Goal: Task Accomplishment & Management: Use online tool/utility

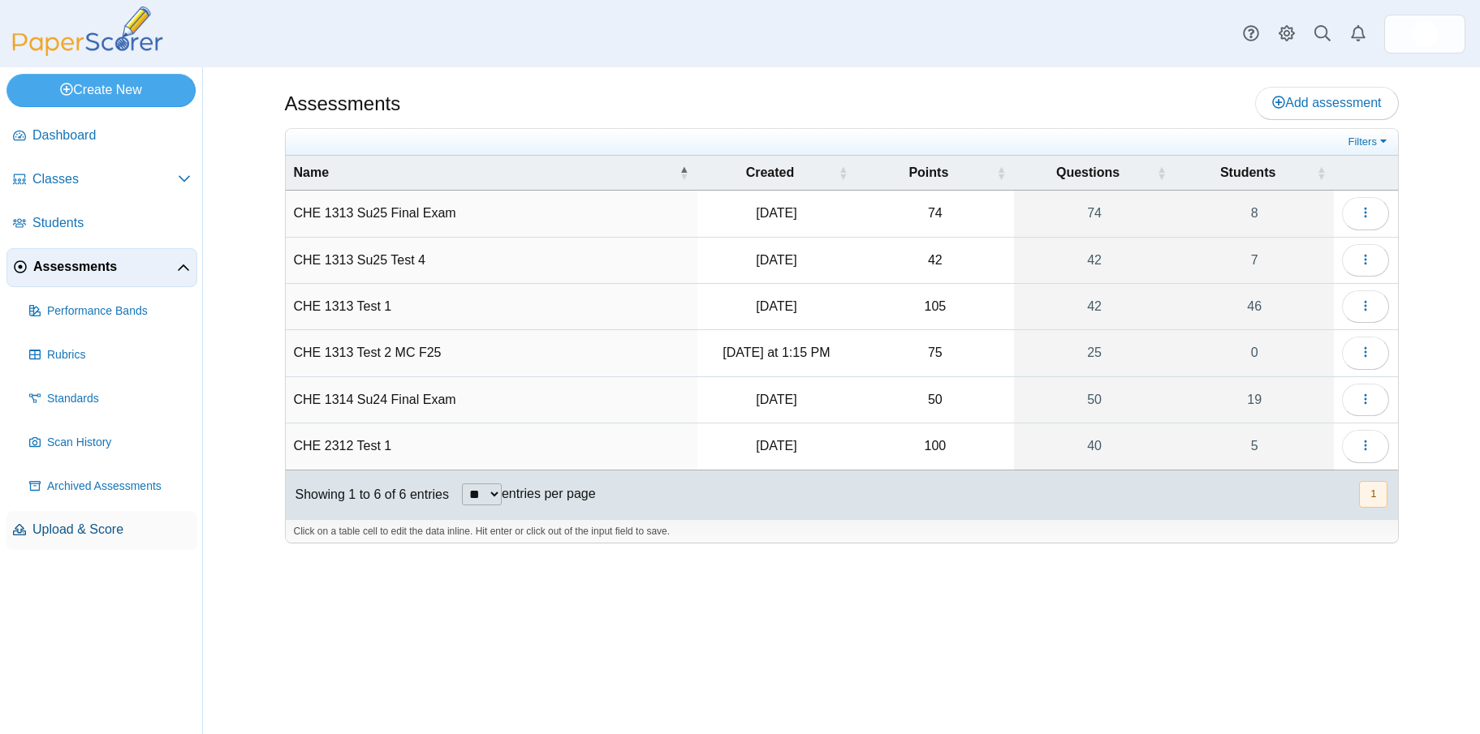
click at [75, 523] on span "Upload & Score" at bounding box center [111, 530] width 158 height 18
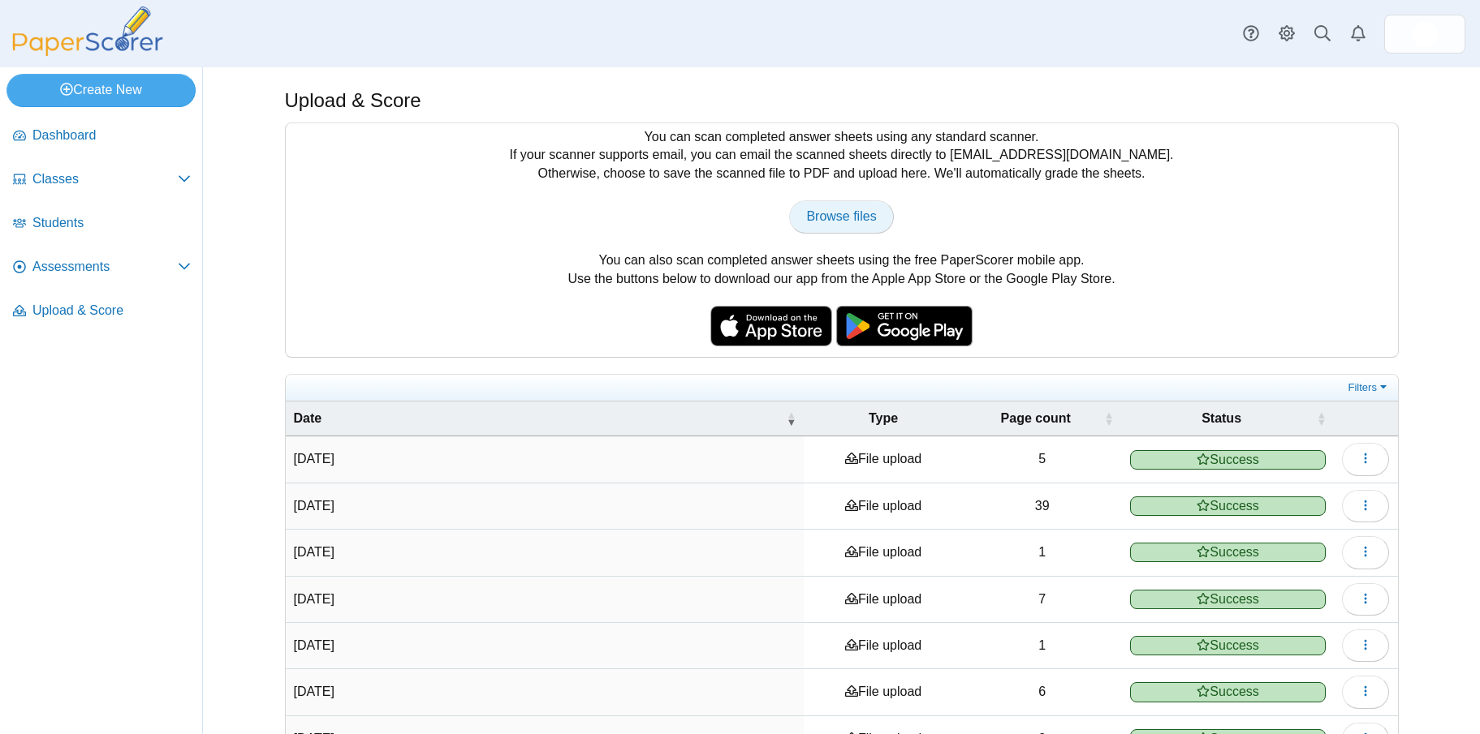
click at [820, 208] on link "Browse files" at bounding box center [841, 216] width 104 height 32
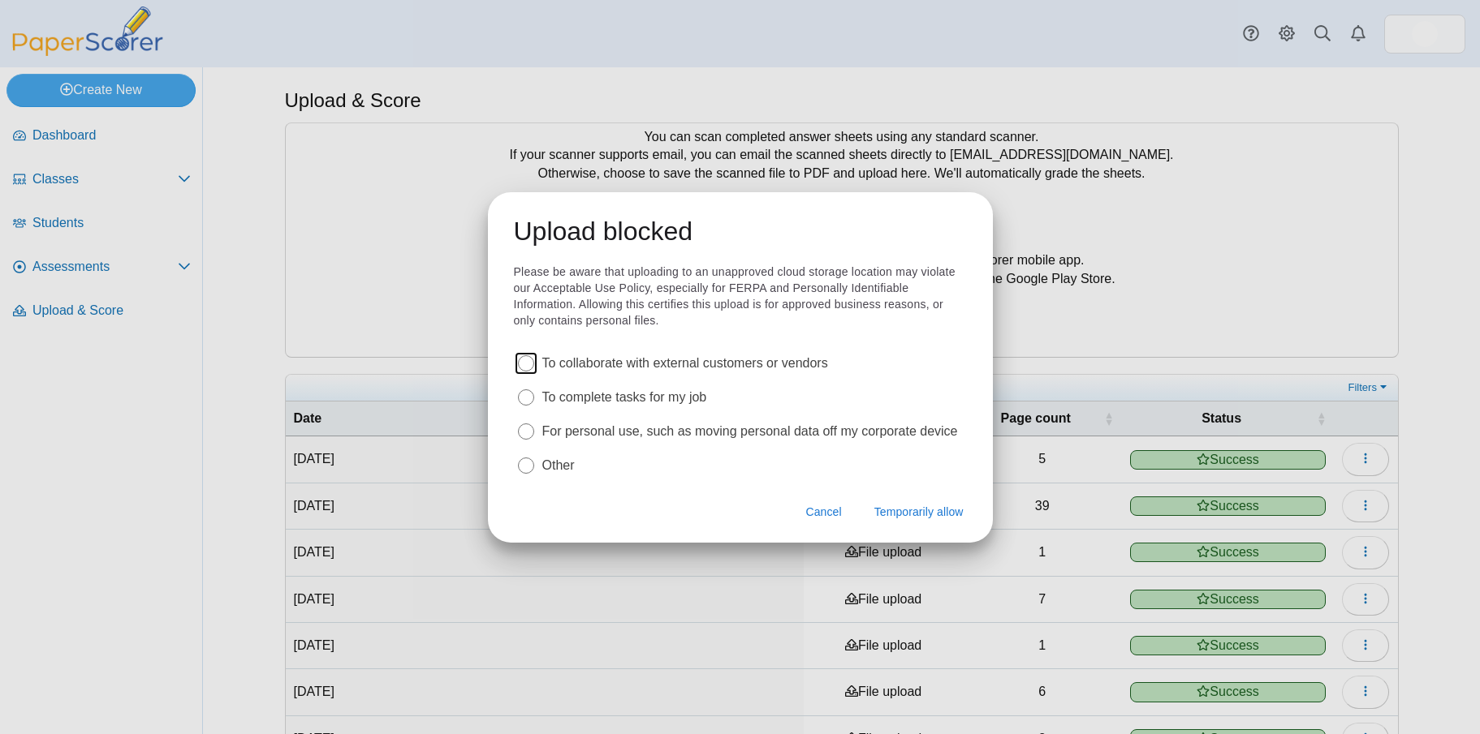
click at [692, 398] on label "To complete tasks for my job" at bounding box center [624, 398] width 165 height 18
click at [900, 509] on span "Temporarily allow" at bounding box center [918, 512] width 89 height 16
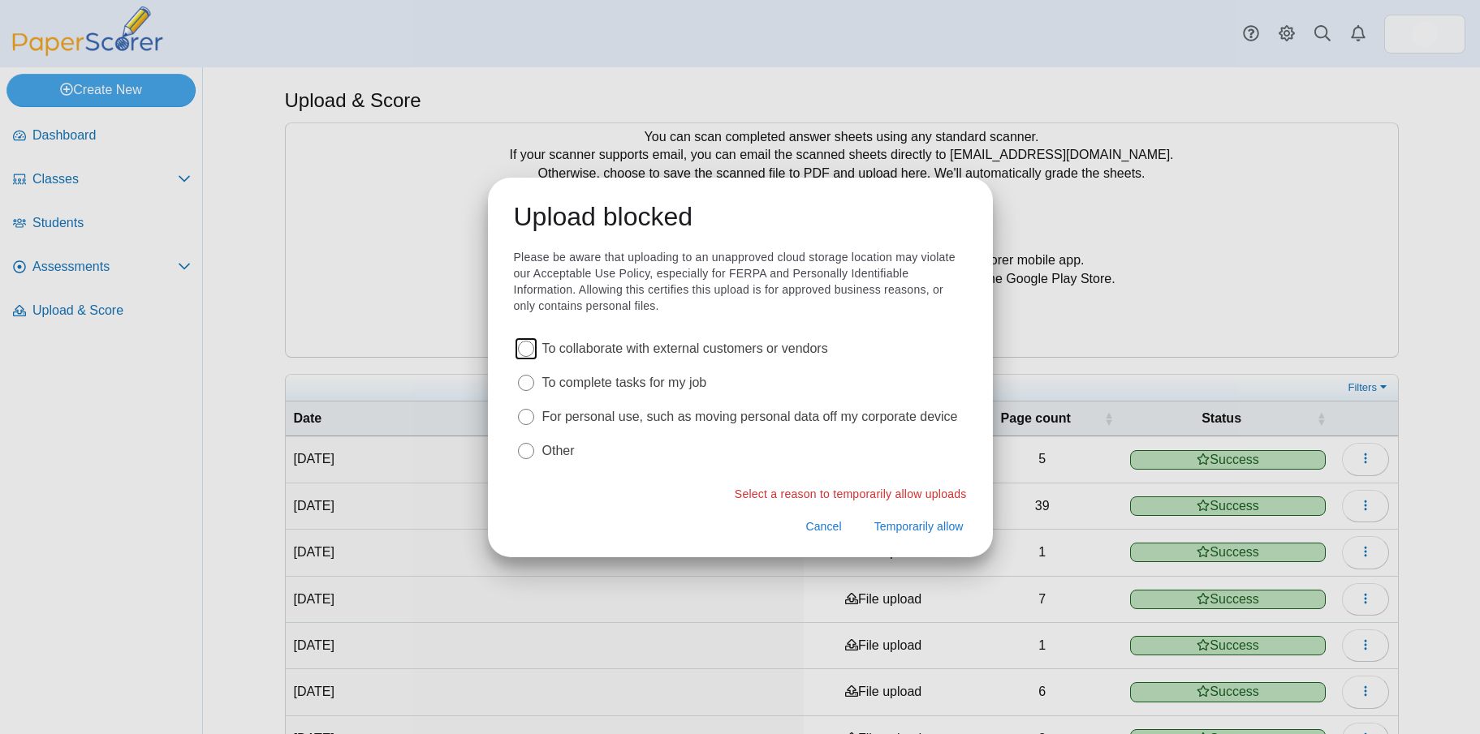
click at [660, 381] on label "To complete tasks for my job" at bounding box center [624, 383] width 165 height 18
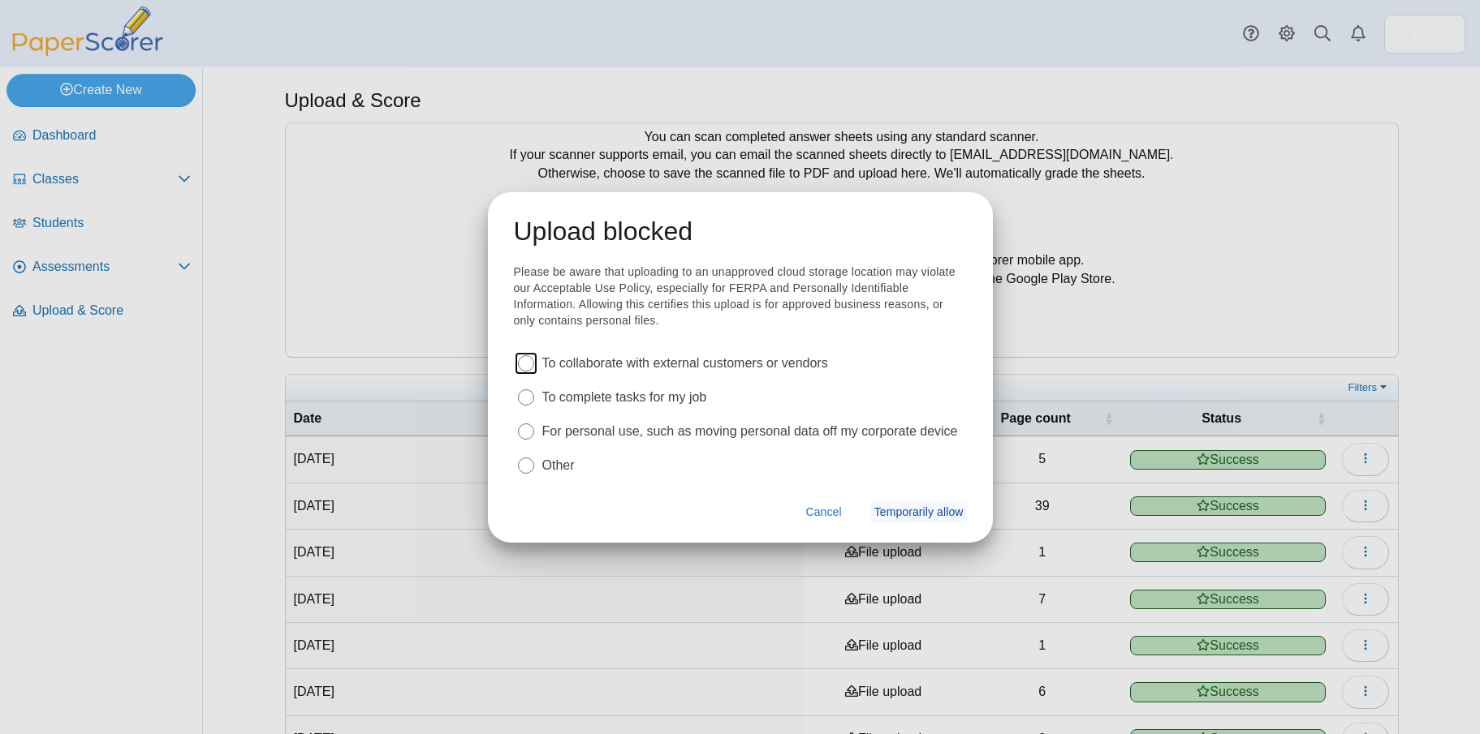
click at [906, 510] on span "Temporarily allow" at bounding box center [918, 512] width 89 height 16
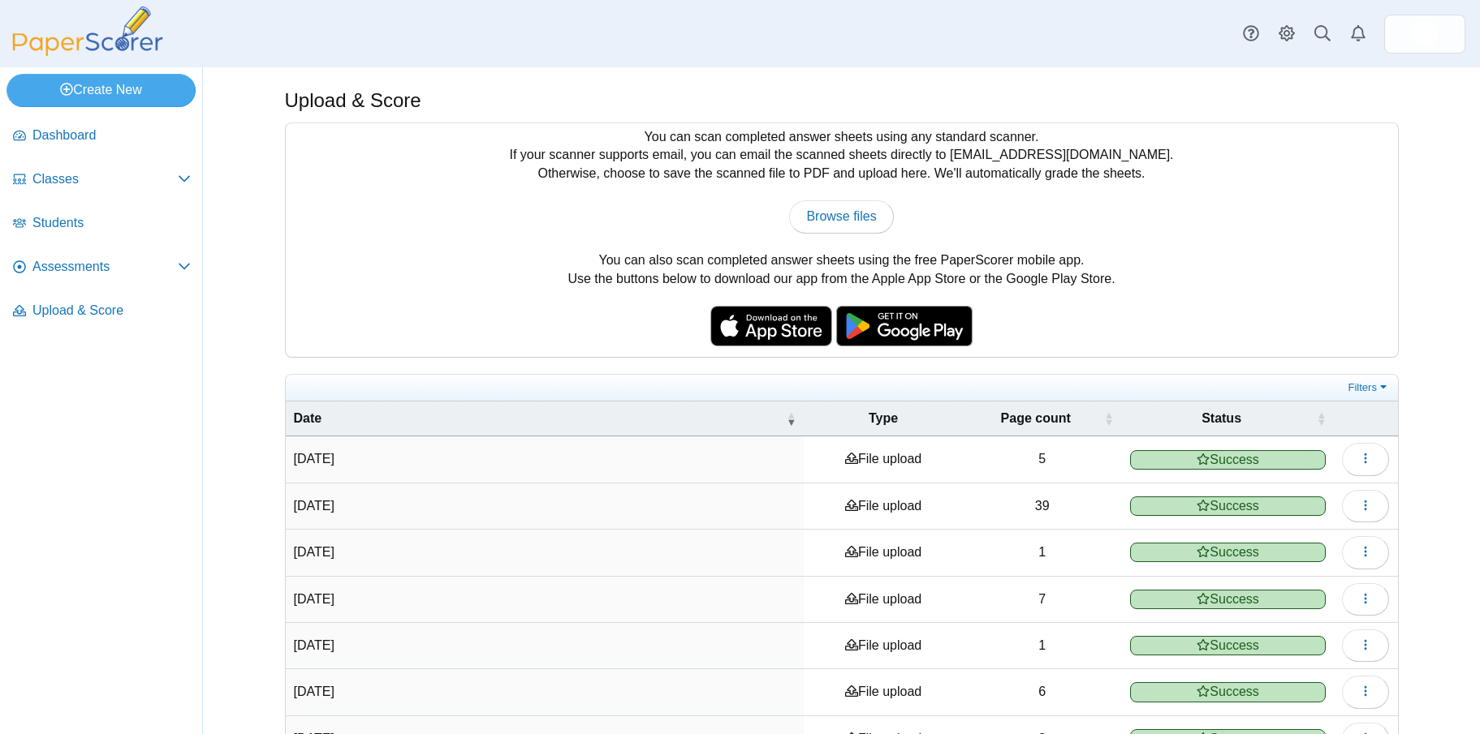
click at [850, 200] on div "You can scan completed answer sheets using any standard scanner. If your scanne…" at bounding box center [842, 240] width 1112 height 234
click at [849, 211] on span "Browse files" at bounding box center [841, 216] width 70 height 14
type input "**********"
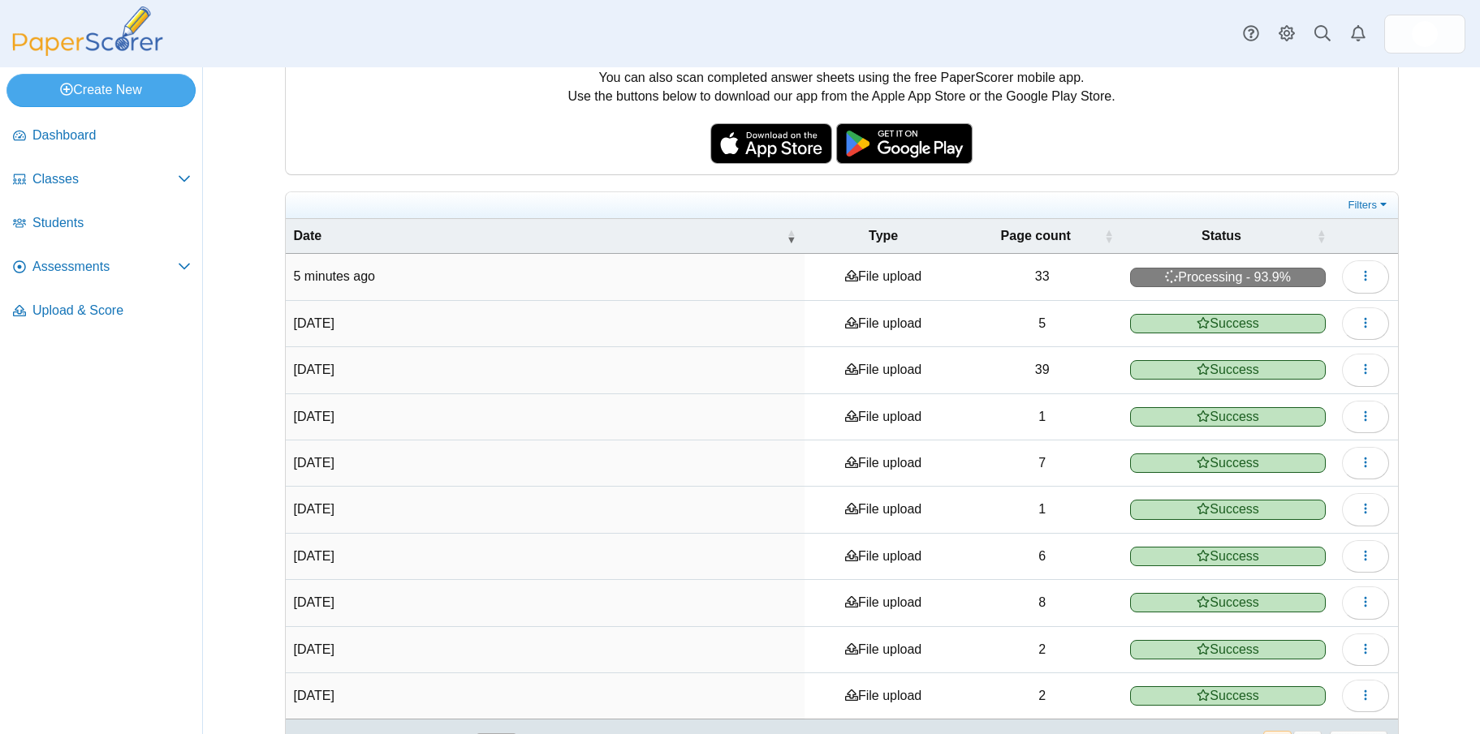
scroll to position [234, 0]
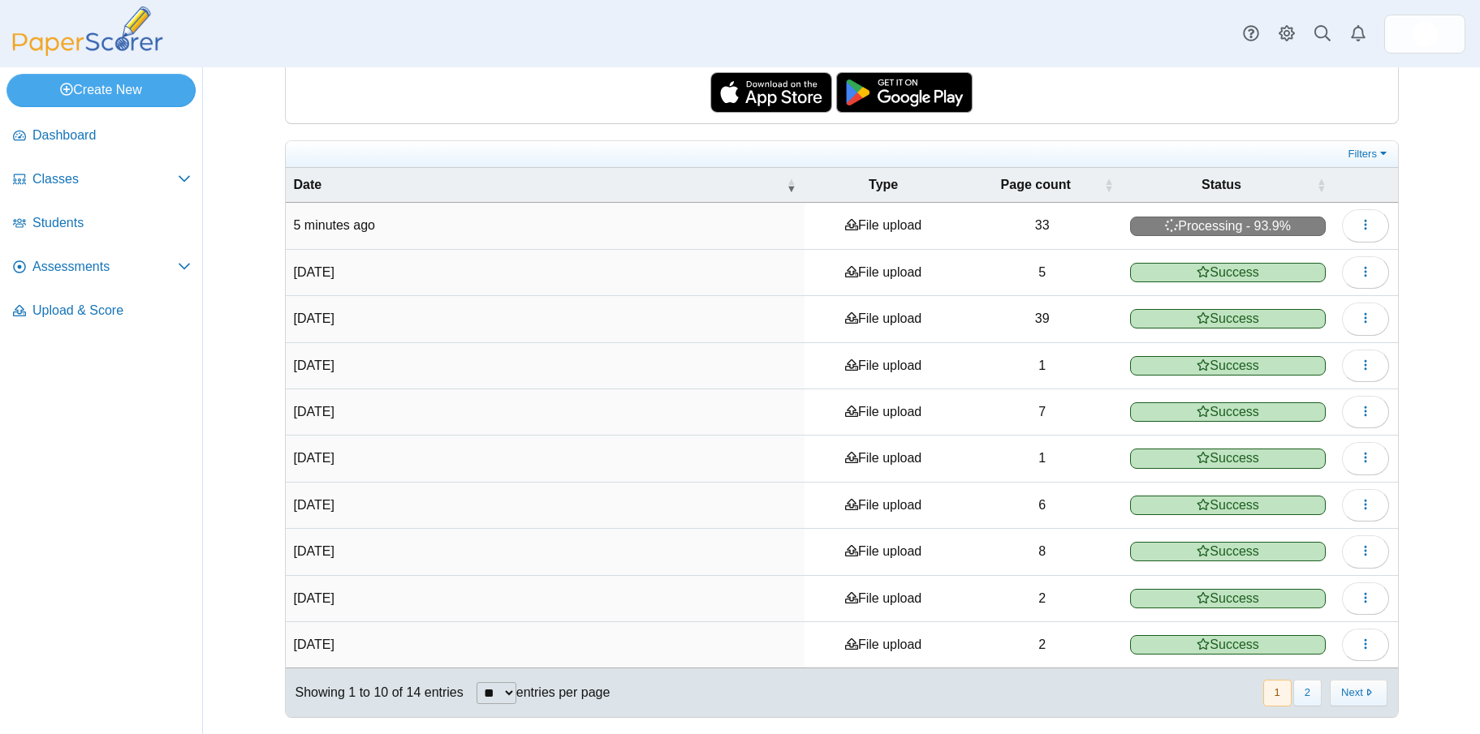
click at [383, 230] on td "5 minutes ago" at bounding box center [545, 226] width 519 height 46
click at [392, 278] on td "Sep 22, 2025" at bounding box center [545, 273] width 519 height 46
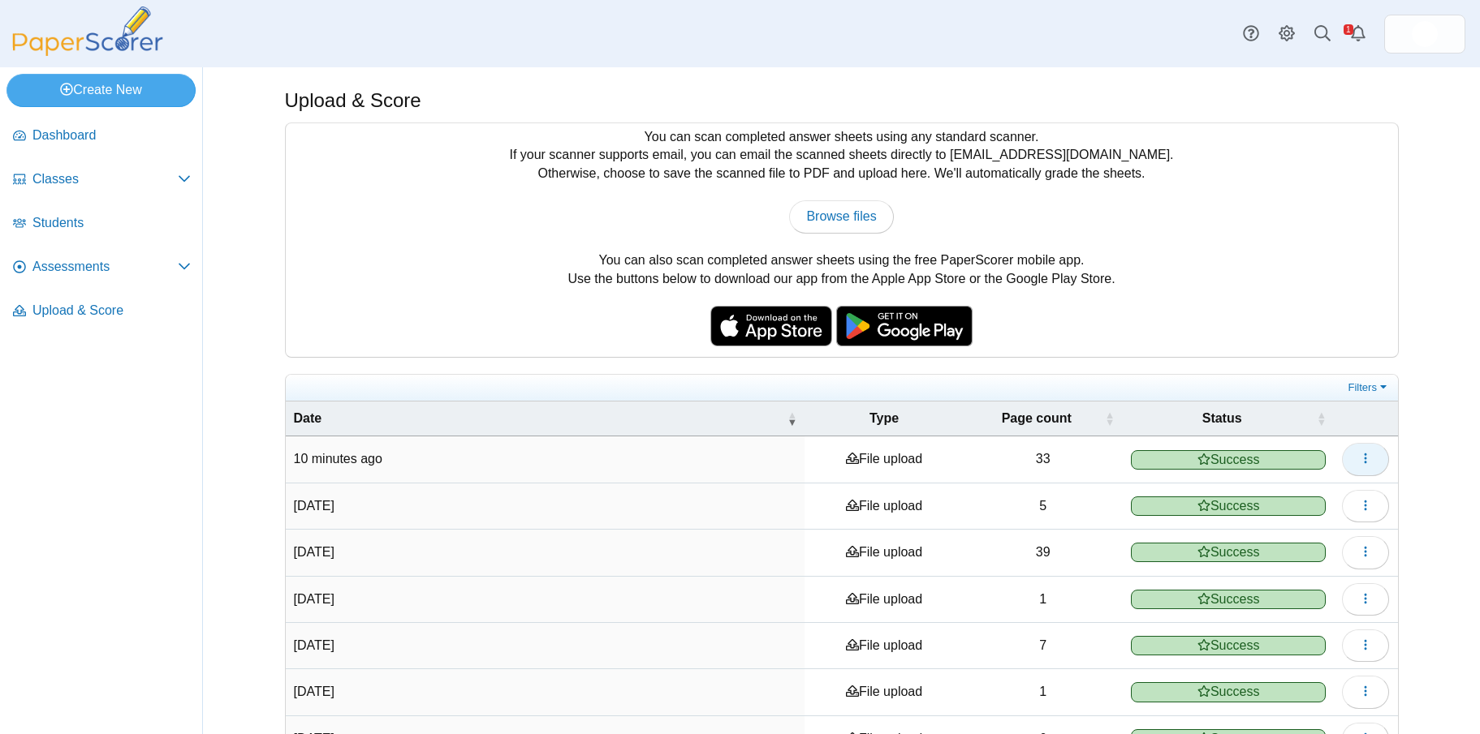
click at [1363, 459] on icon "button" at bounding box center [1365, 458] width 13 height 13
click at [444, 467] on td "10 minutes ago" at bounding box center [545, 460] width 519 height 46
click at [1348, 502] on button "button" at bounding box center [1365, 506] width 47 height 32
click at [183, 267] on icon at bounding box center [184, 266] width 13 height 13
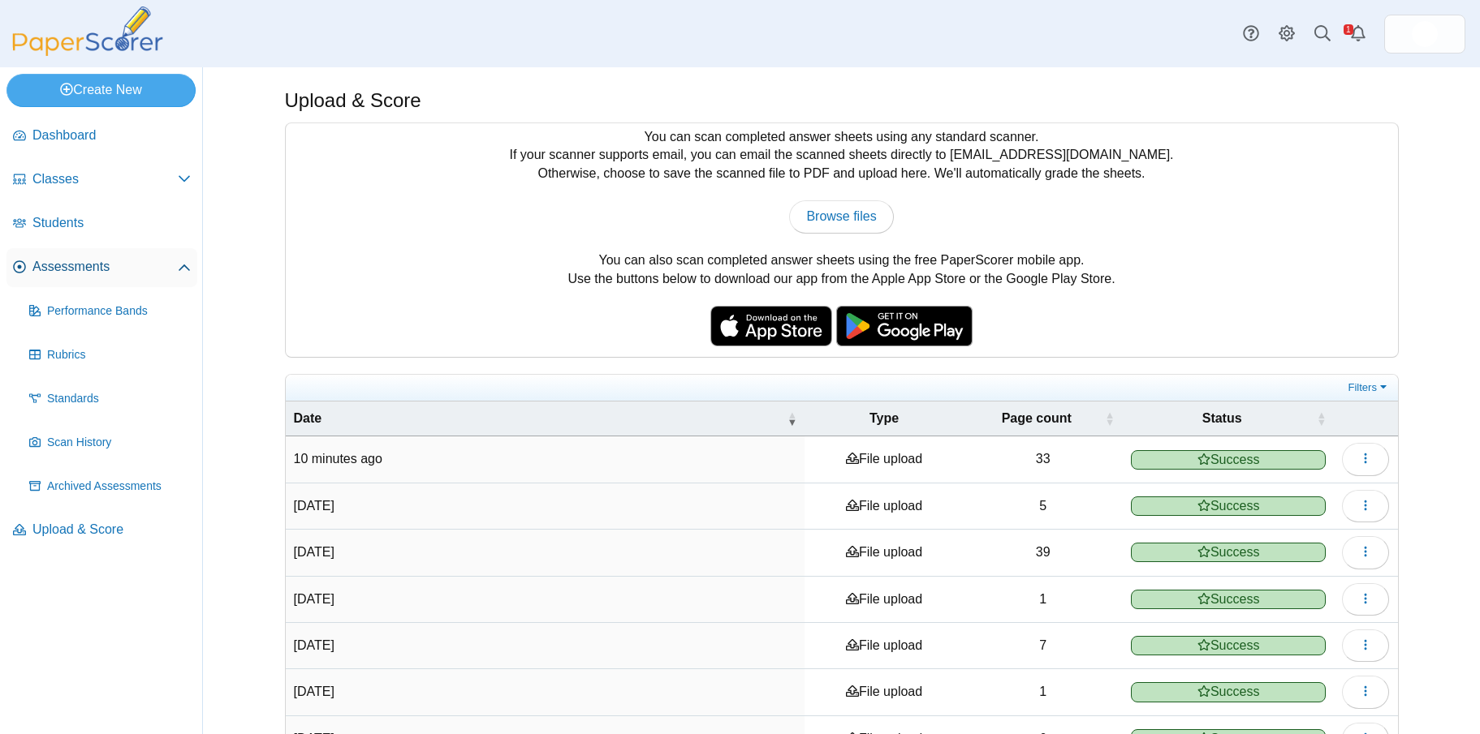
click at [75, 268] on span "Assessments" at bounding box center [104, 267] width 145 height 18
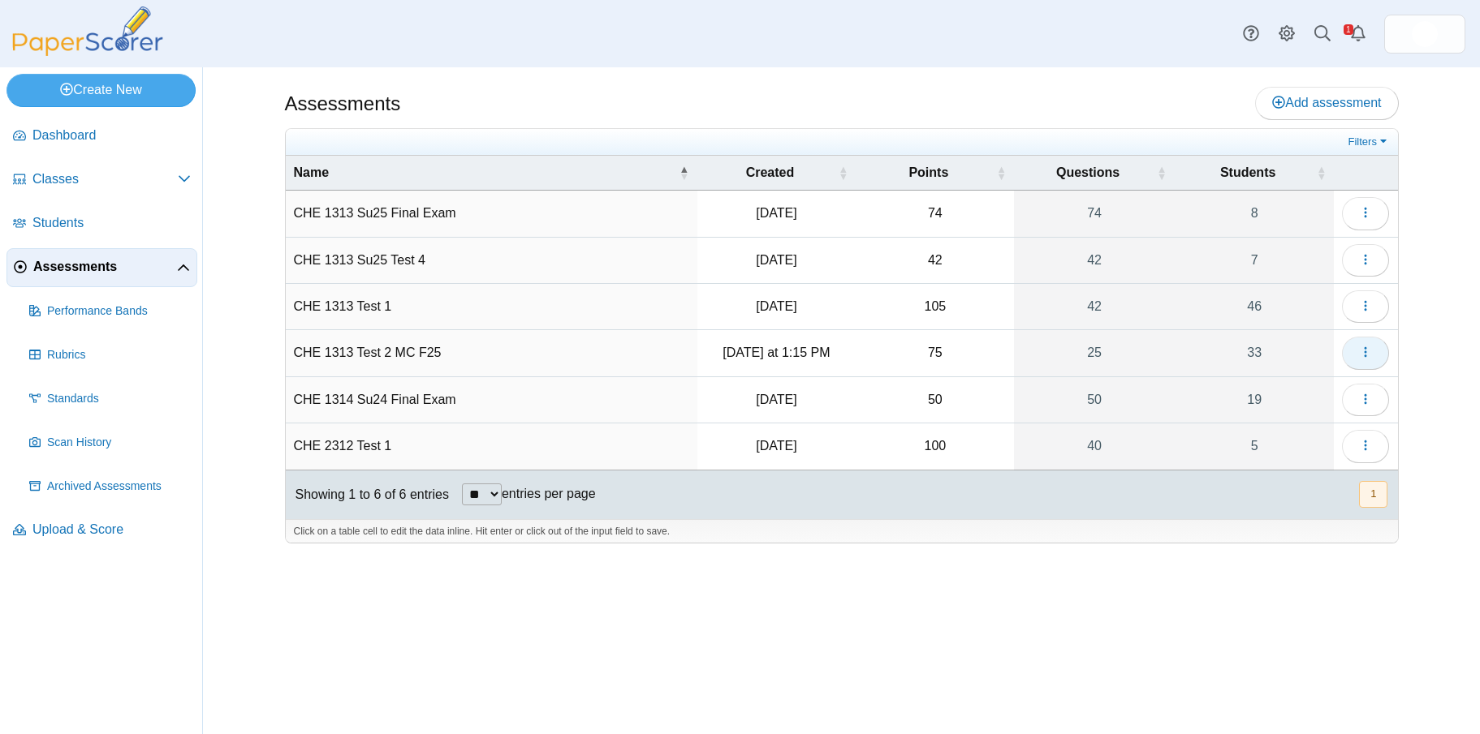
click at [1355, 351] on button "button" at bounding box center [1365, 353] width 47 height 32
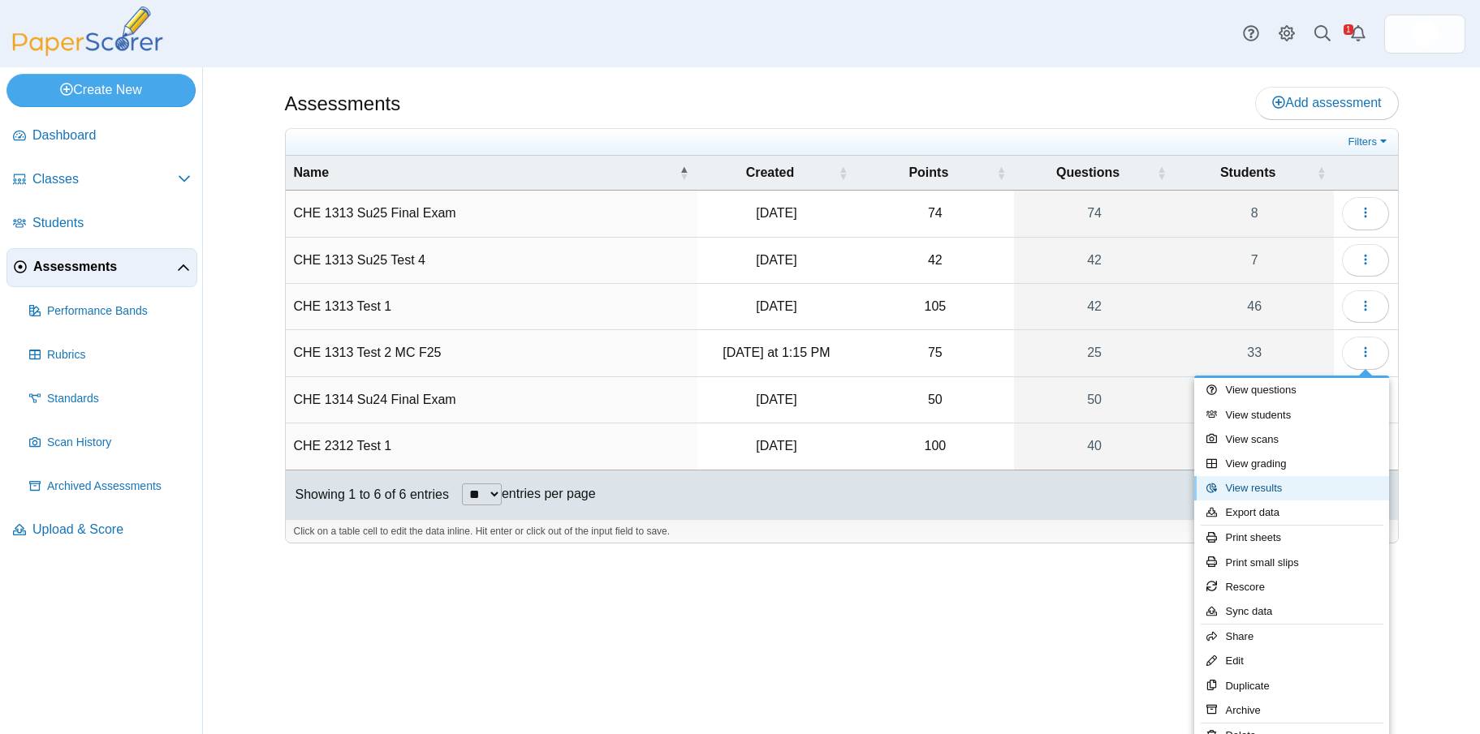
click at [1277, 485] on link "View results" at bounding box center [1291, 488] width 195 height 24
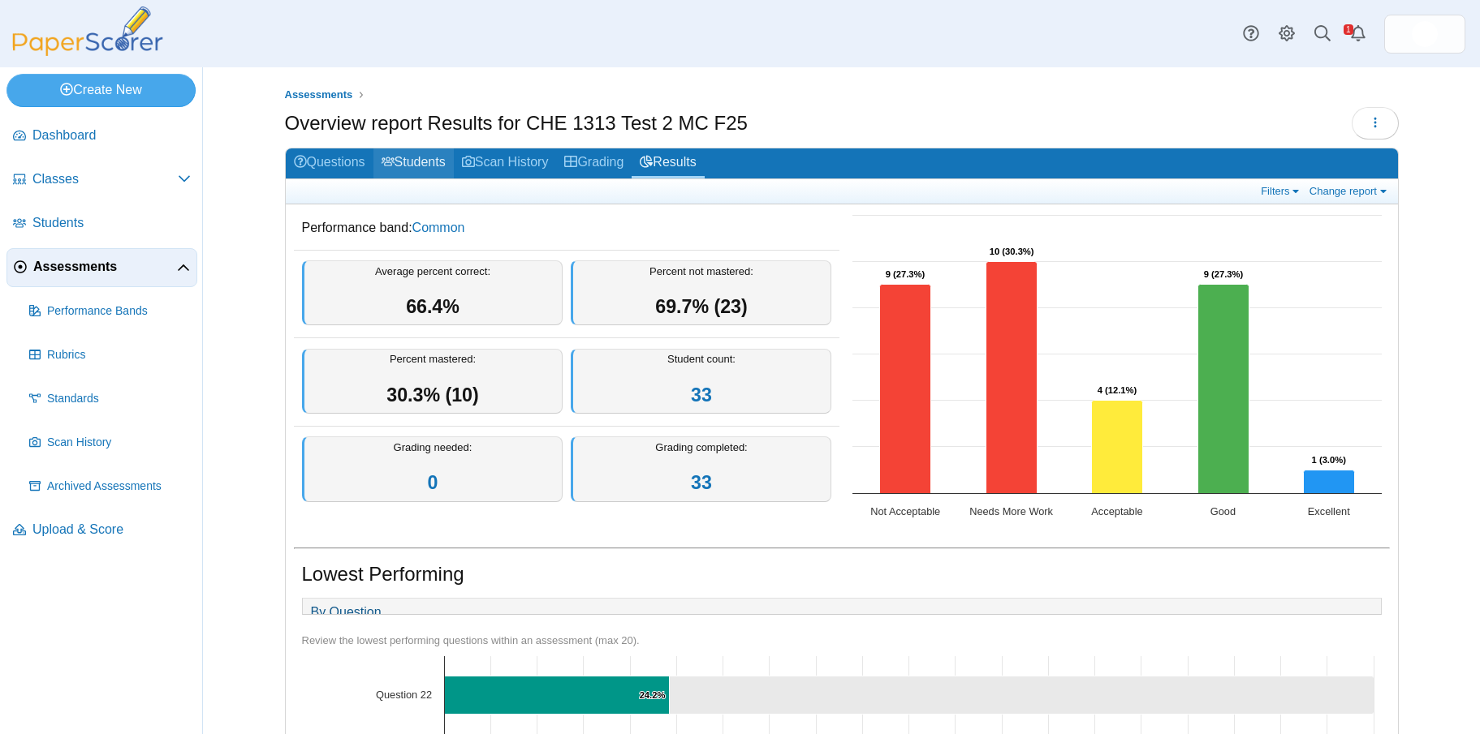
click at [433, 167] on link "Students" at bounding box center [413, 164] width 80 height 30
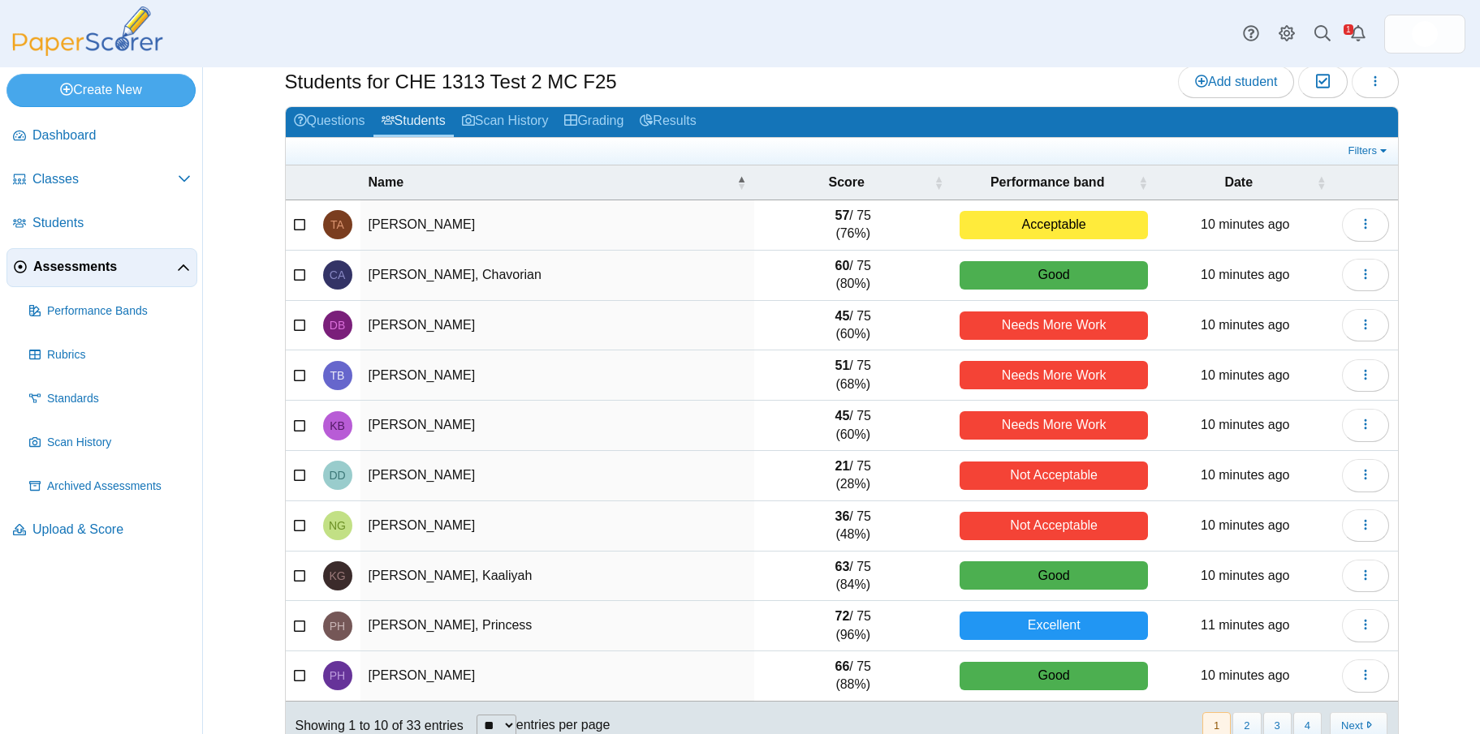
scroll to position [75, 0]
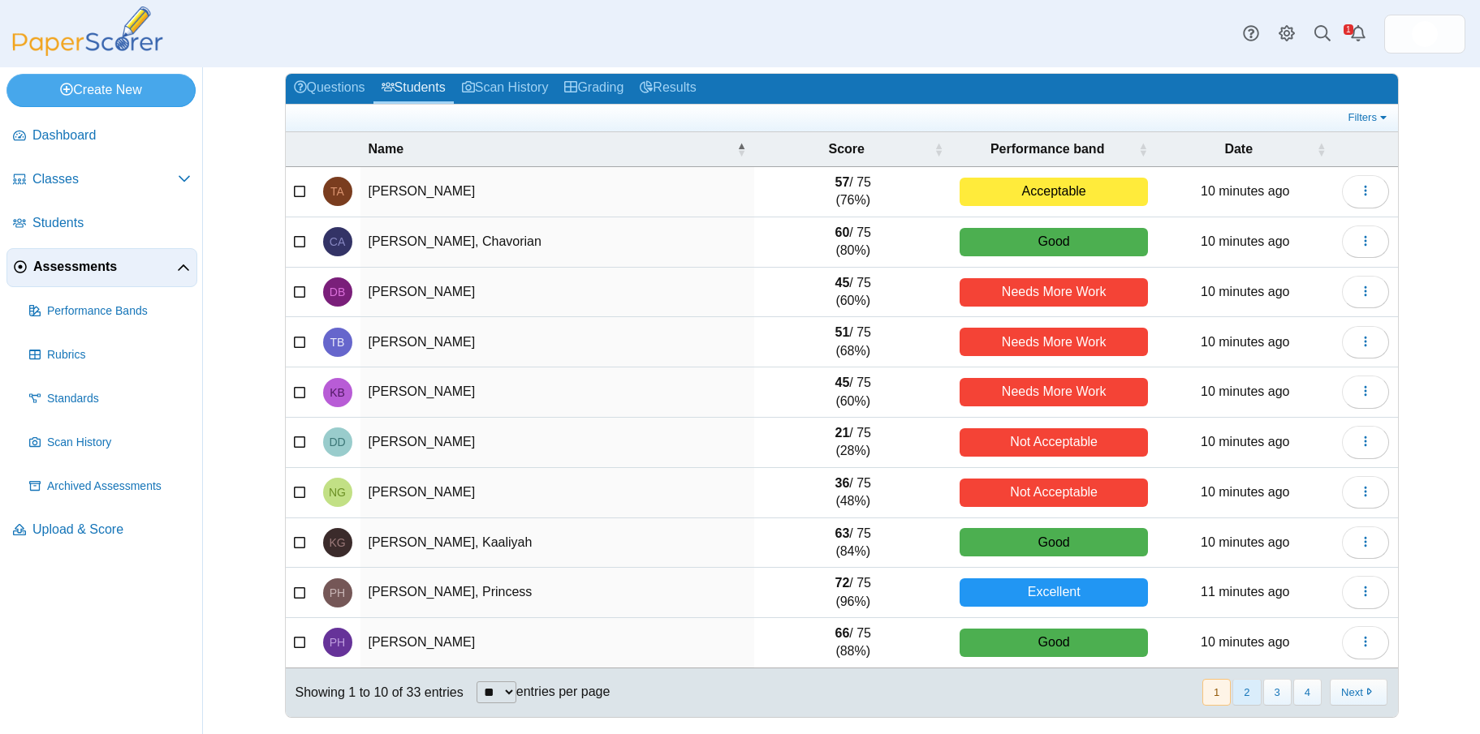
click at [1243, 693] on button "2" at bounding box center [1246, 692] width 28 height 27
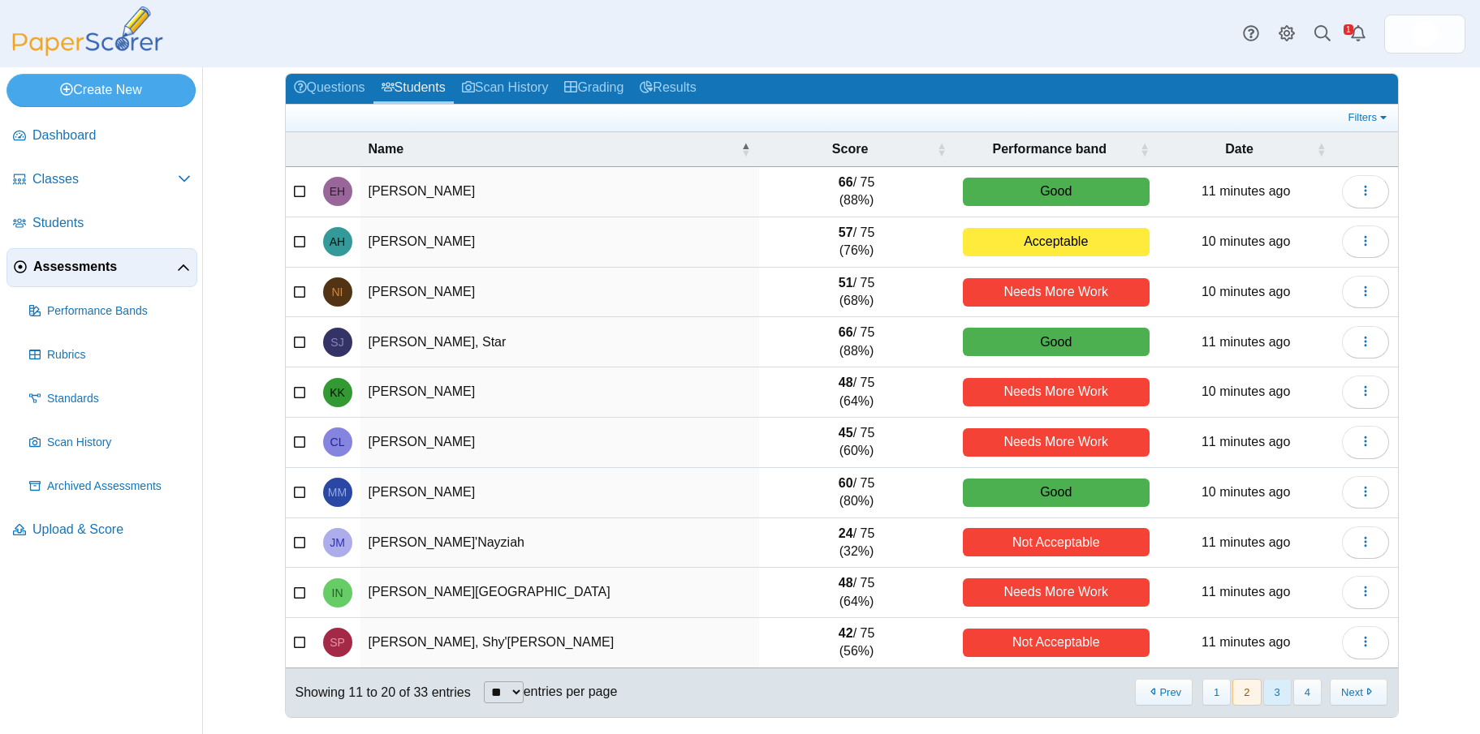
click at [1275, 696] on button "3" at bounding box center [1277, 692] width 28 height 27
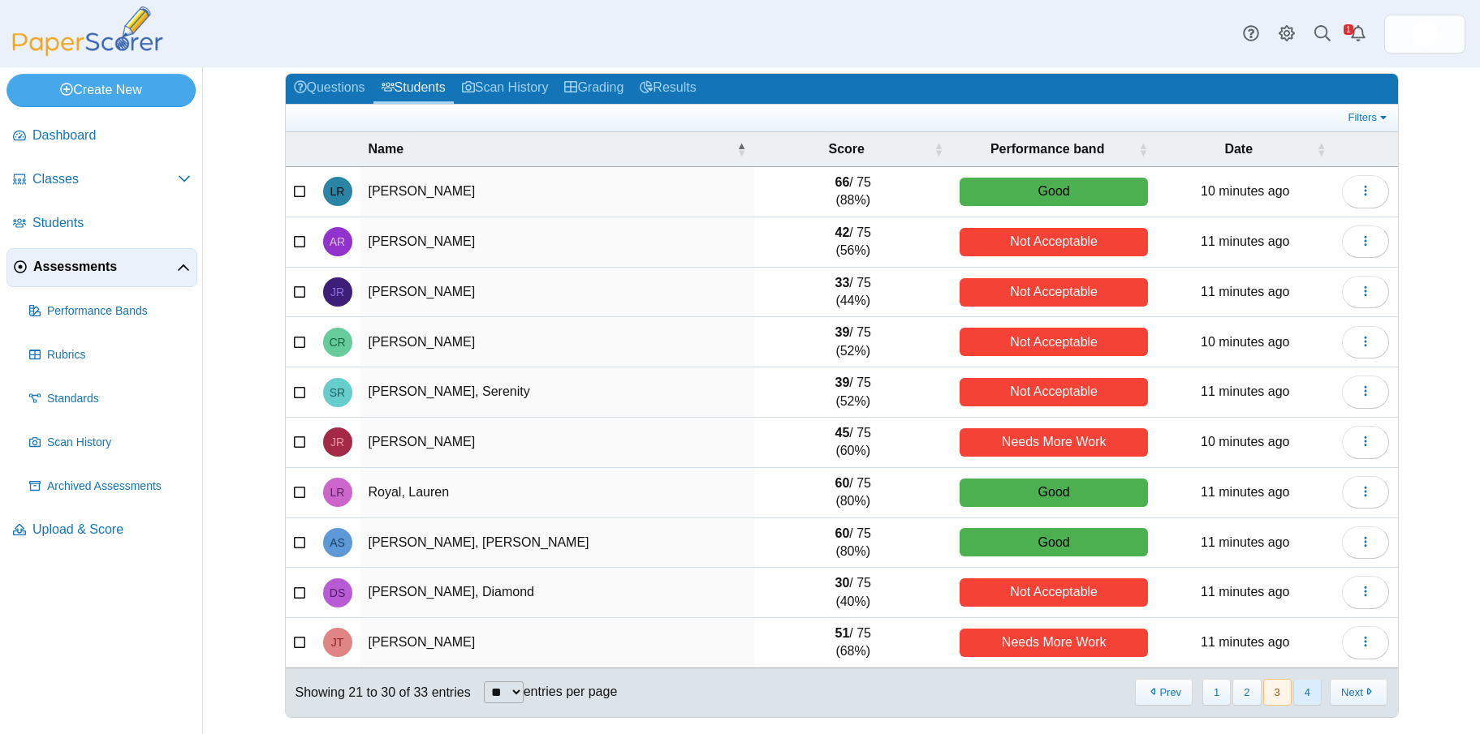
click at [1299, 688] on button "4" at bounding box center [1307, 692] width 28 height 27
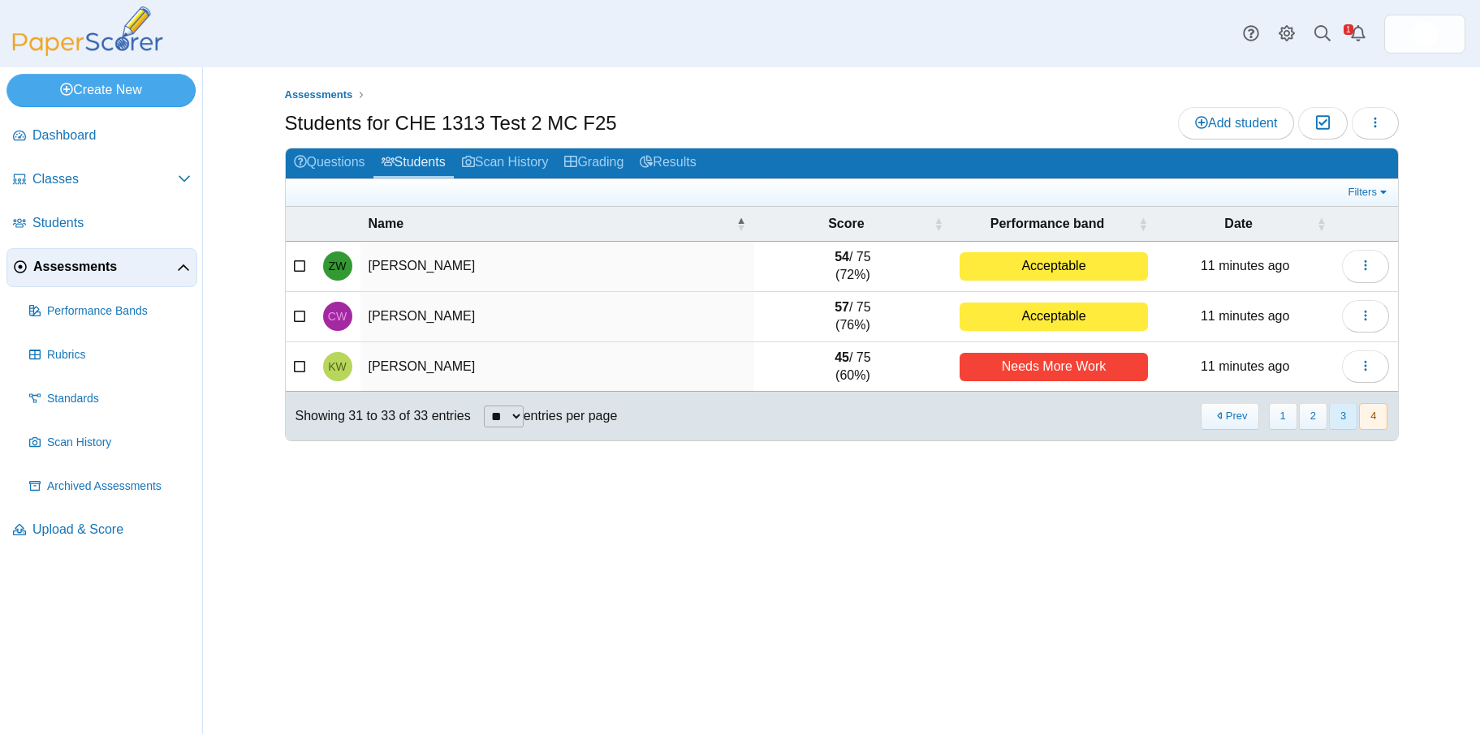
click at [1343, 416] on button "3" at bounding box center [1343, 416] width 28 height 27
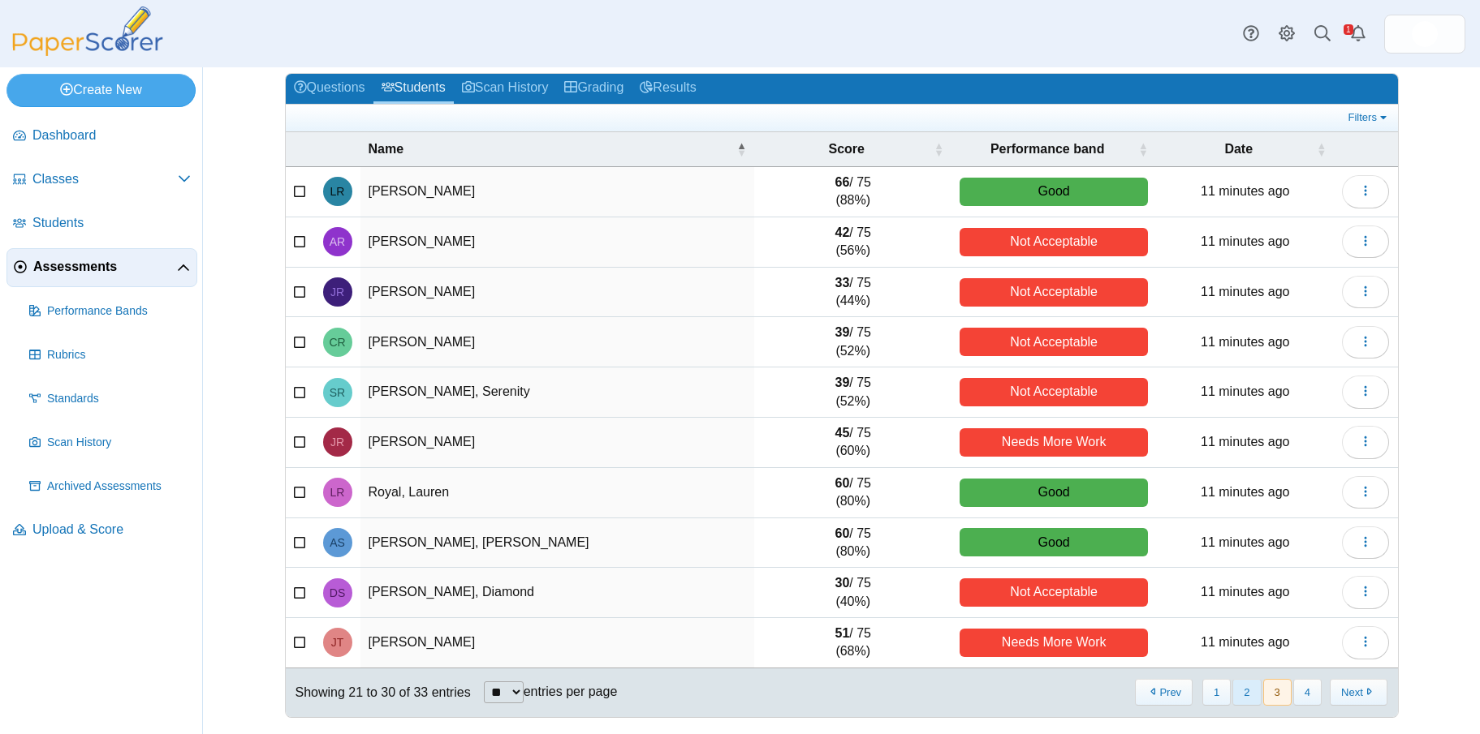
click at [1236, 697] on button "2" at bounding box center [1246, 692] width 28 height 27
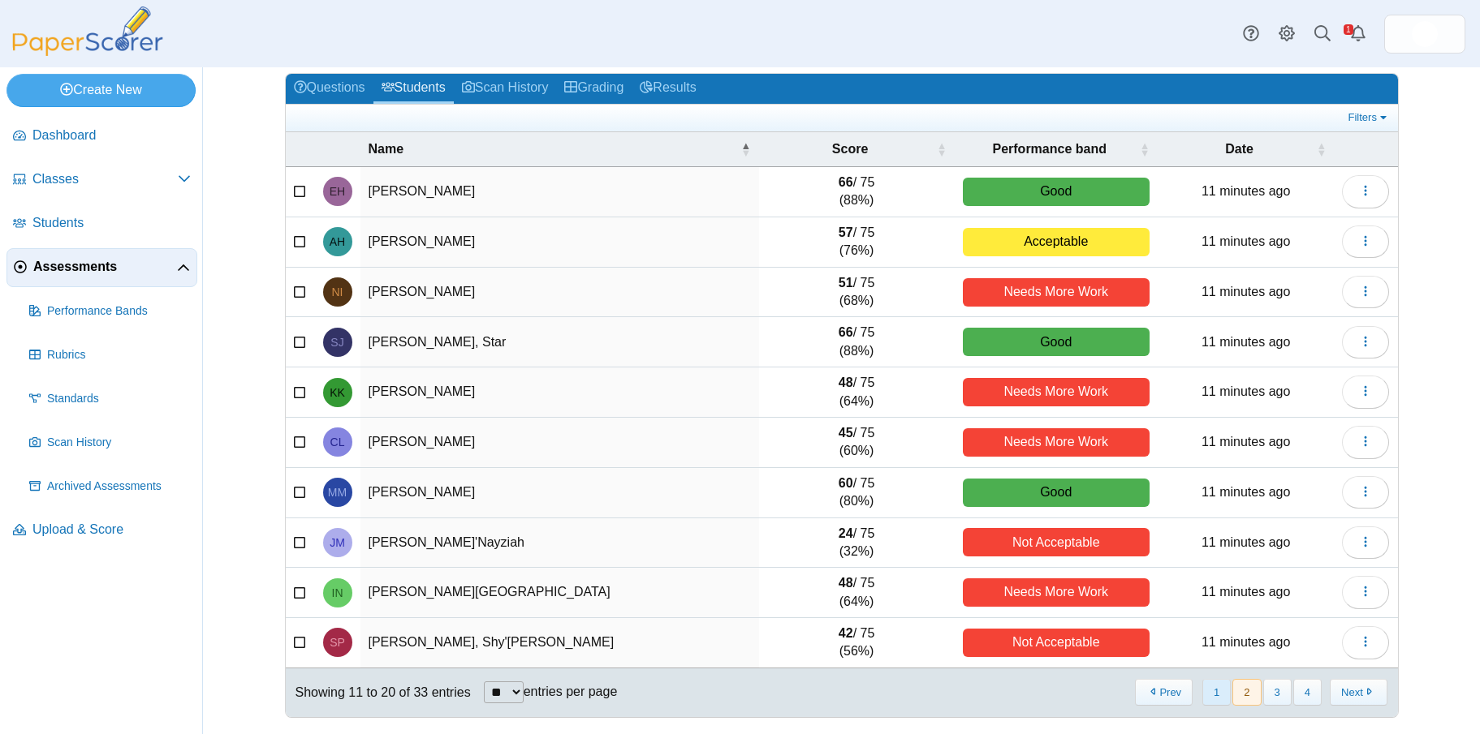
click at [1206, 691] on button "1" at bounding box center [1216, 692] width 28 height 27
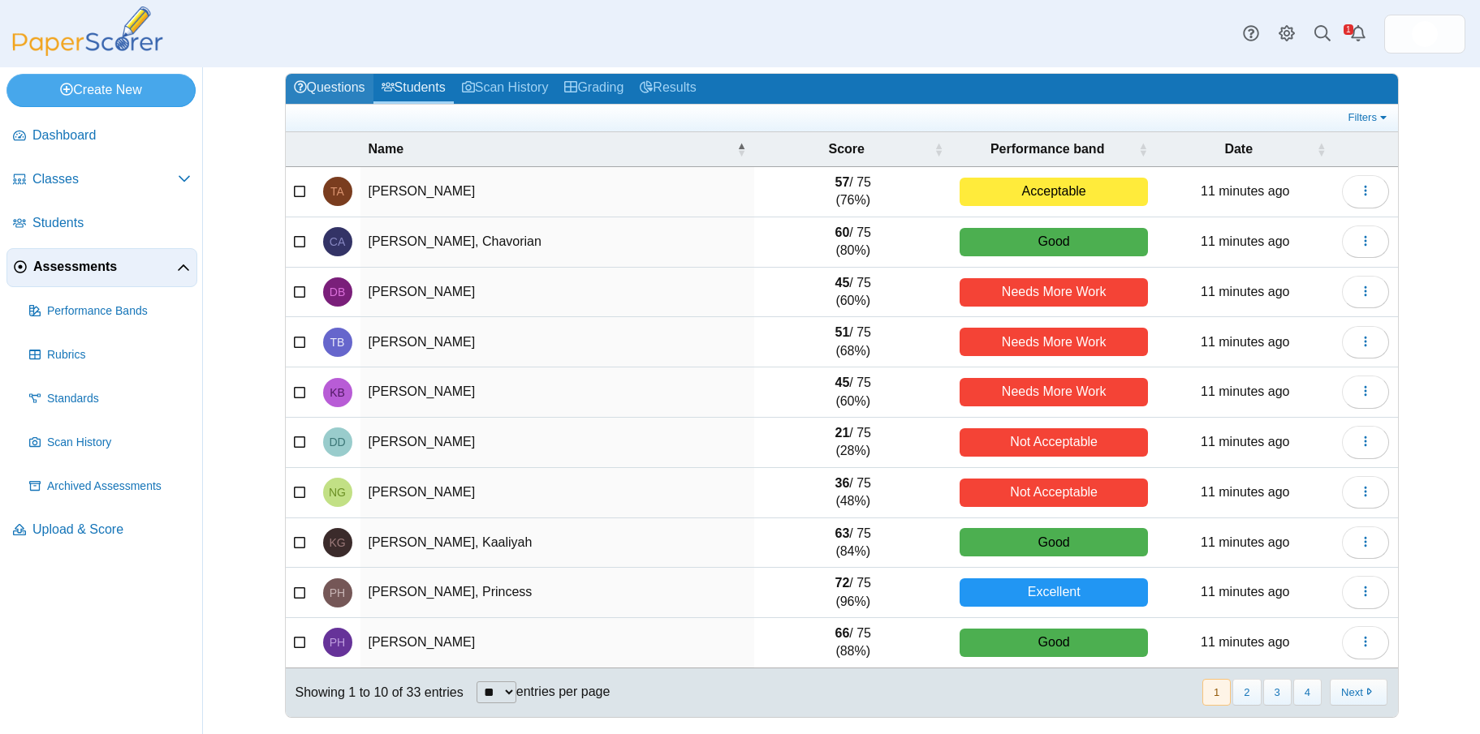
click at [334, 81] on link "Questions" at bounding box center [330, 89] width 88 height 30
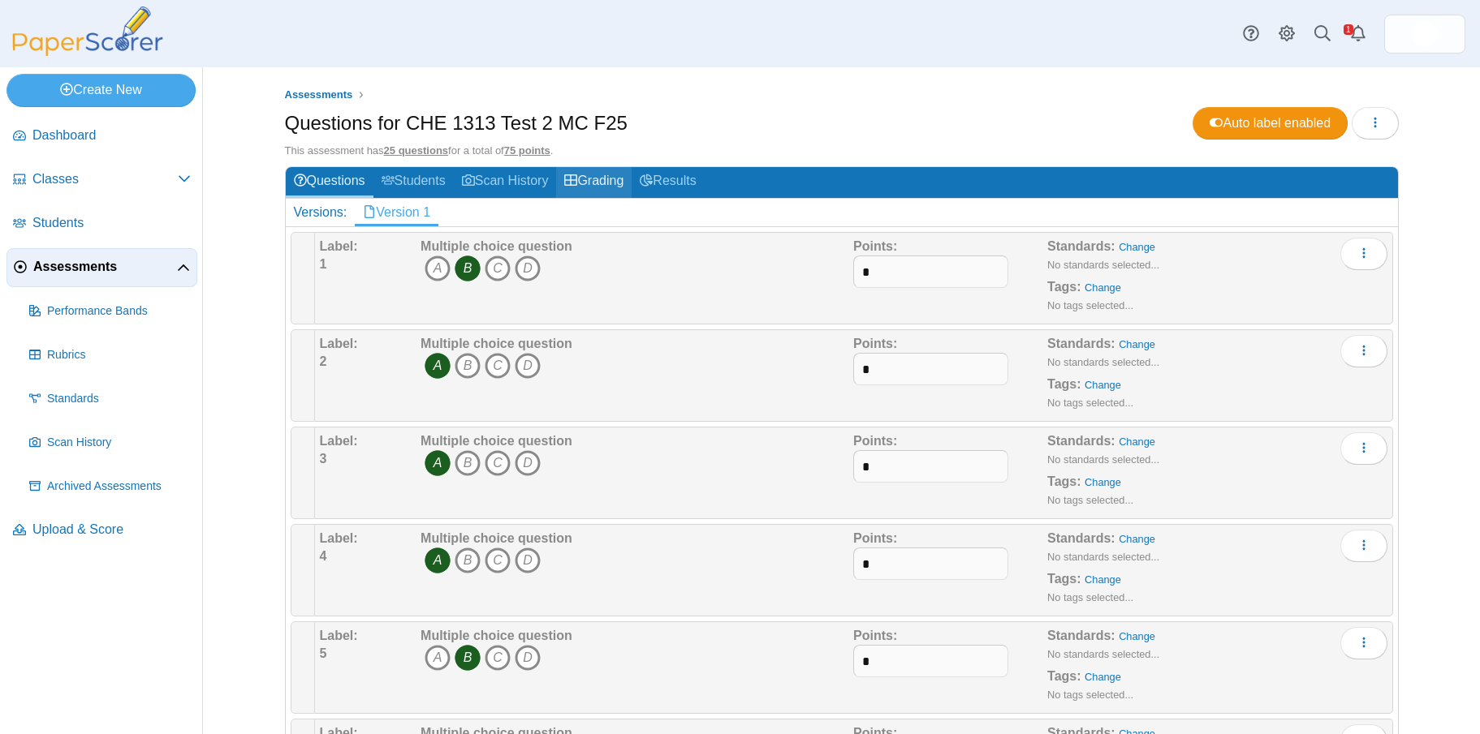
click at [594, 179] on link "Grading" at bounding box center [593, 182] width 75 height 30
